Goal: Transaction & Acquisition: Purchase product/service

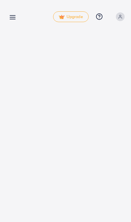
click at [8, 20] on link at bounding box center [11, 17] width 10 height 8
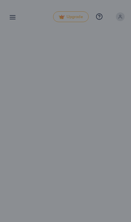
click at [13, 21] on div at bounding box center [65, 133] width 131 height 267
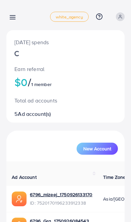
click at [10, 14] on icon at bounding box center [12, 17] width 7 height 7
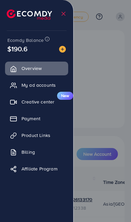
click at [22, 117] on link "Payment" at bounding box center [36, 118] width 63 height 13
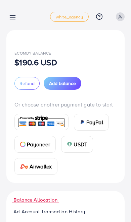
click at [56, 86] on span "Add balance" at bounding box center [62, 83] width 27 height 7
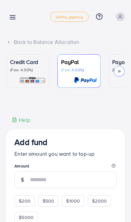
click at [19, 71] on p "(Fee: 4.00%)" at bounding box center [28, 69] width 36 height 5
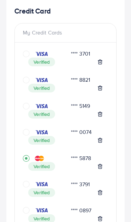
scroll to position [138, 0]
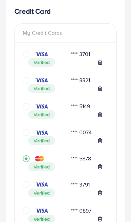
click at [24, 80] on icon "circle" at bounding box center [26, 80] width 7 height 7
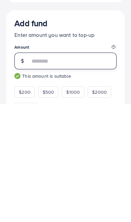
type input "***"
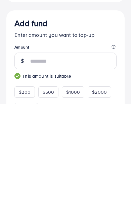
scroll to position [1011, 0]
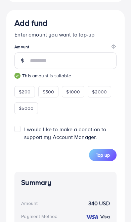
click at [106, 158] on span "Top up" at bounding box center [102, 155] width 14 height 7
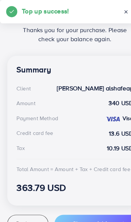
scroll to position [133, 0]
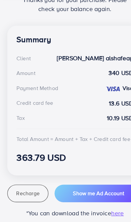
click at [27, 194] on span "Recharge" at bounding box center [24, 197] width 20 height 7
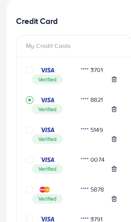
scroll to position [131, 0]
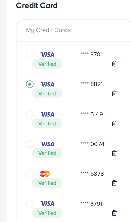
click at [24, 111] on icon "circle" at bounding box center [26, 114] width 7 height 7
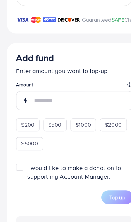
click at [66, 91] on input "number" at bounding box center [73, 88] width 86 height 17
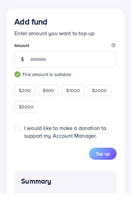
type input "***"
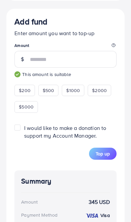
click at [103, 156] on span "Top up" at bounding box center [102, 153] width 14 height 7
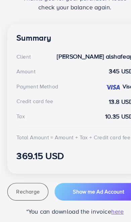
scroll to position [133, 0]
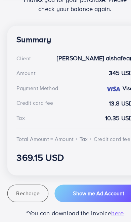
click at [19, 194] on span "Recharge" at bounding box center [24, 197] width 20 height 7
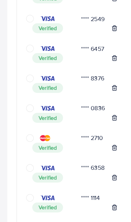
scroll to position [594, 0]
click at [58, 120] on div "**** 2710 Verified" at bounding box center [65, 128] width 85 height 26
click at [23, 119] on icon "circle" at bounding box center [26, 121] width 7 height 7
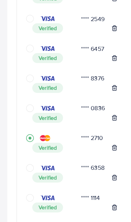
click at [25, 120] on icon "record circle" at bounding box center [26, 121] width 3 height 3
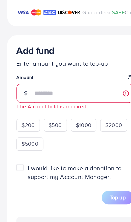
scroll to position [990, 0]
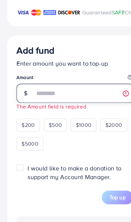
click at [35, 87] on input "number" at bounding box center [73, 81] width 86 height 17
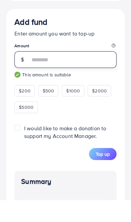
type input "***"
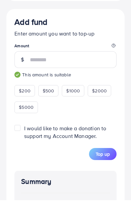
click at [106, 170] on button "Top up" at bounding box center [102, 176] width 27 height 12
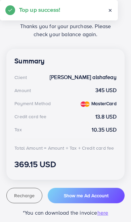
scroll to position [133, 0]
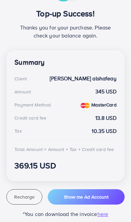
click at [33, 194] on span "Recharge" at bounding box center [24, 197] width 20 height 7
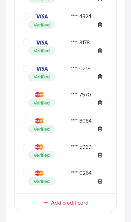
scroll to position [779, 0]
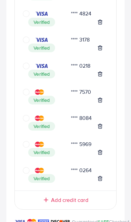
click at [26, 123] on div "Verified" at bounding box center [65, 126] width 85 height 9
click at [25, 118] on icon "circle" at bounding box center [26, 118] width 7 height 7
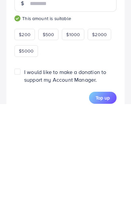
click at [97, 212] on span "Top up" at bounding box center [102, 215] width 14 height 7
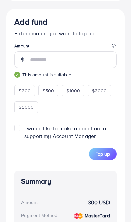
scroll to position [1010, 0]
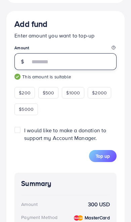
click at [36, 68] on input "***" at bounding box center [73, 61] width 86 height 17
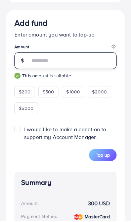
type input "*"
type input "***"
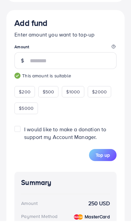
click at [103, 159] on span "Top up" at bounding box center [102, 156] width 14 height 7
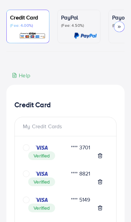
scroll to position [0, 0]
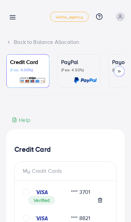
click at [10, 21] on icon at bounding box center [12, 17] width 7 height 7
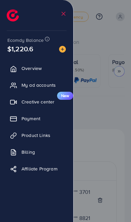
click at [21, 43] on span "Ecomdy Balance" at bounding box center [25, 40] width 36 height 7
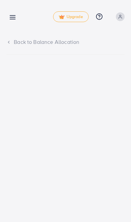
click at [16, 17] on icon at bounding box center [12, 17] width 7 height 7
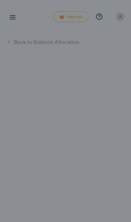
click at [14, 15] on div at bounding box center [65, 133] width 131 height 267
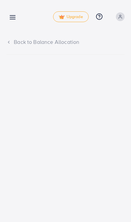
click at [16, 14] on icon at bounding box center [12, 17] width 7 height 7
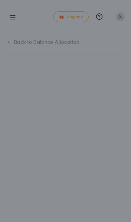
click at [14, 15] on div at bounding box center [65, 133] width 131 height 267
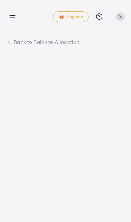
click at [15, 17] on icon at bounding box center [12, 17] width 7 height 7
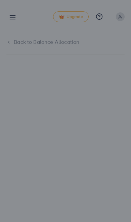
click at [14, 17] on div at bounding box center [65, 133] width 131 height 267
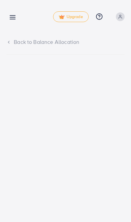
click at [8, 20] on link at bounding box center [11, 17] width 10 height 8
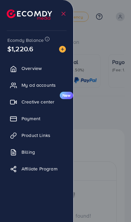
click at [103, 118] on div at bounding box center [65, 133] width 131 height 267
